Goal: Information Seeking & Learning: Check status

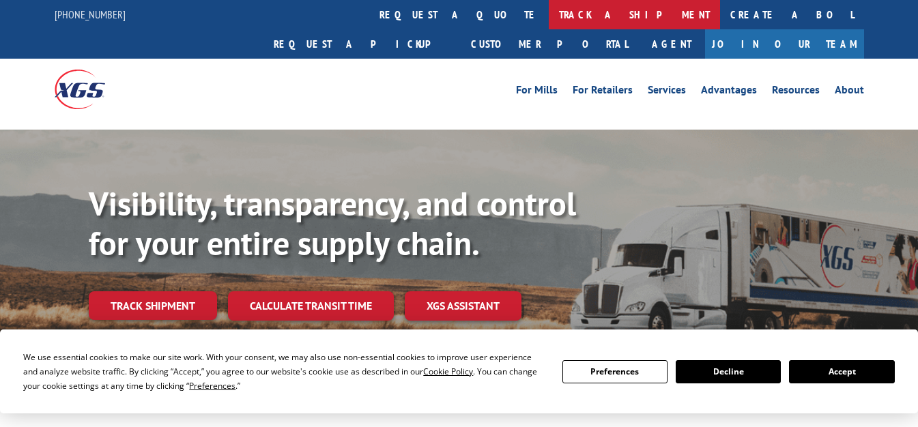
click at [549, 18] on link "track a shipment" at bounding box center [634, 14] width 171 height 29
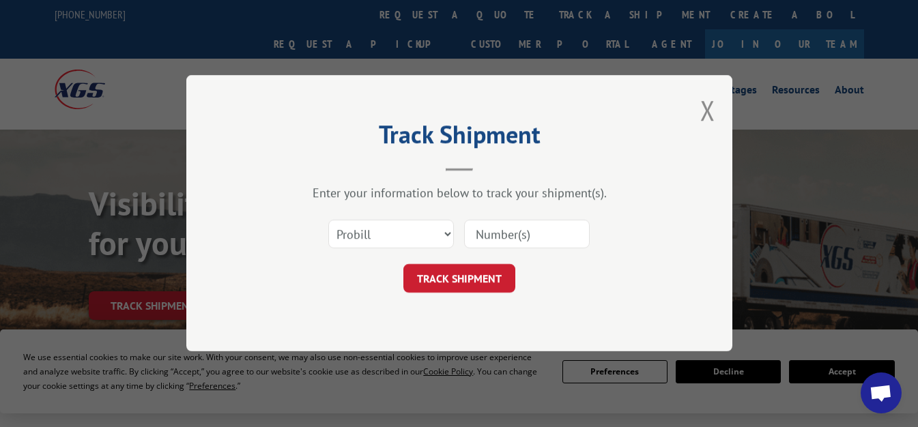
click at [536, 227] on input at bounding box center [527, 235] width 126 height 29
paste input "17501570"
type input "17501570"
drag, startPoint x: 468, startPoint y: 278, endPoint x: 503, endPoint y: 277, distance: 34.8
click at [470, 278] on button "TRACK SHIPMENT" at bounding box center [460, 279] width 112 height 29
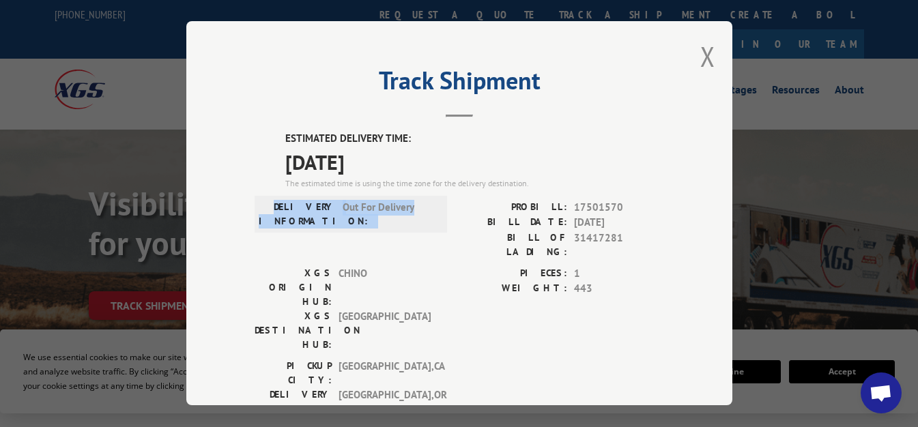
drag, startPoint x: 290, startPoint y: 201, endPoint x: 432, endPoint y: 217, distance: 143.6
click at [432, 217] on div "DELIVERY INFORMATION: Out For Delivery" at bounding box center [351, 214] width 184 height 29
copy div "DELIVERY INFORMATION: Out For Delivery"
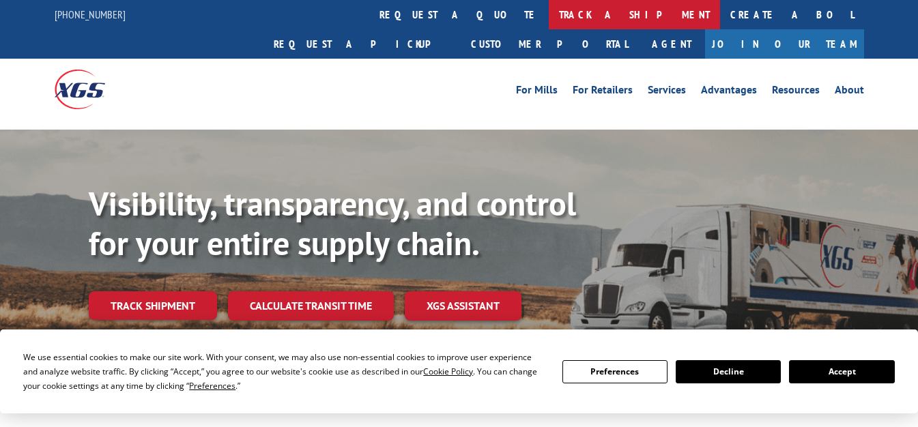
click at [549, 23] on link "track a shipment" at bounding box center [634, 14] width 171 height 29
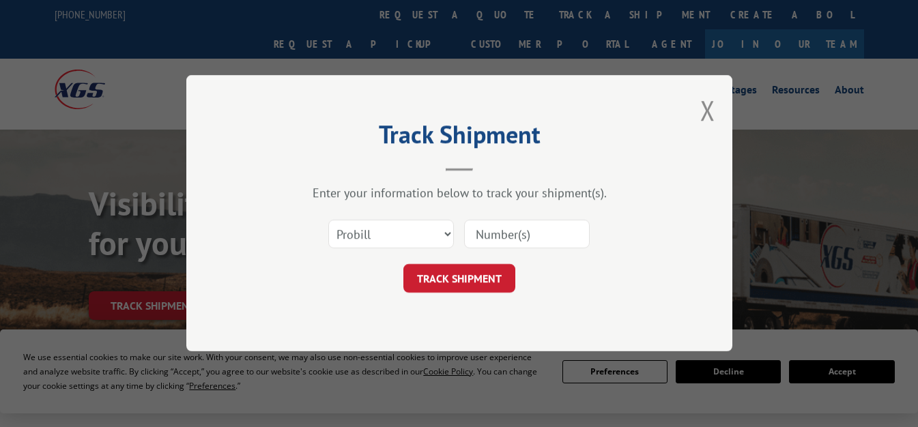
click at [516, 228] on input at bounding box center [527, 235] width 126 height 29
paste input "17589172"
type input "17589172"
click at [468, 273] on button "TRACK SHIPMENT" at bounding box center [460, 279] width 112 height 29
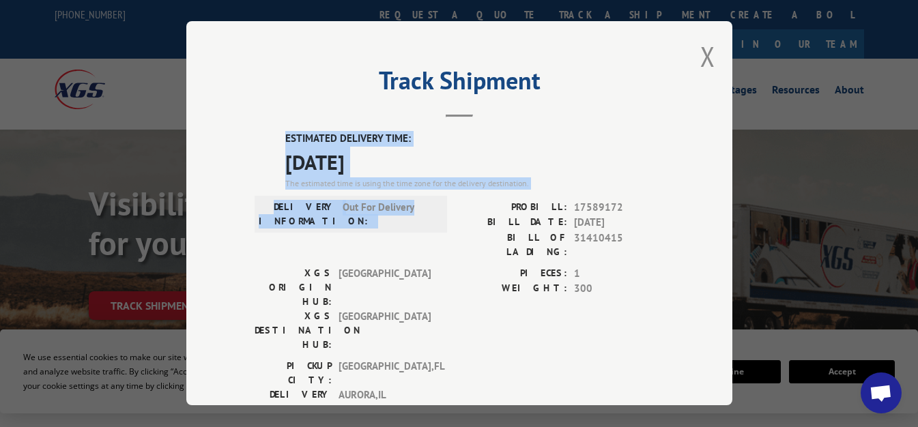
drag, startPoint x: 273, startPoint y: 128, endPoint x: 408, endPoint y: 214, distance: 159.9
click at [408, 214] on div "ESTIMATED DELIVERY TIME: 09/04/2025 The estimated time is using the time zone f…" at bounding box center [460, 376] width 410 height 491
copy div "ESTIMATED DELIVERY TIME: 09/04/2025 The estimated time is using the time zone f…"
